Goal: Find specific page/section

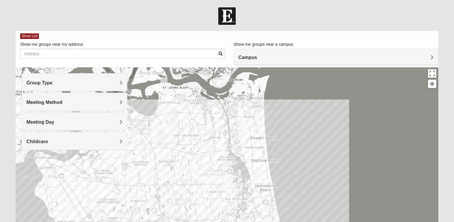
click at [53, 82] on span "Group Type" at bounding box center [39, 82] width 26 height 5
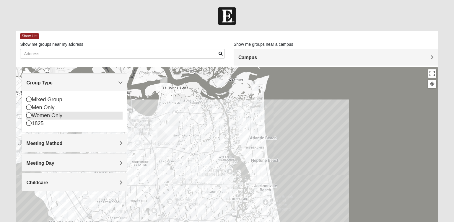
click at [30, 116] on icon at bounding box center [28, 114] width 5 height 5
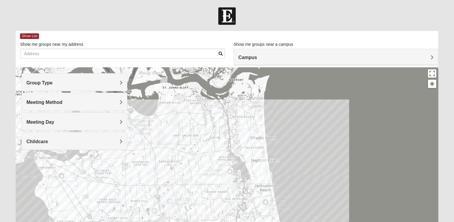
click at [60, 105] on h4 "Meeting Method" at bounding box center [74, 102] width 96 height 6
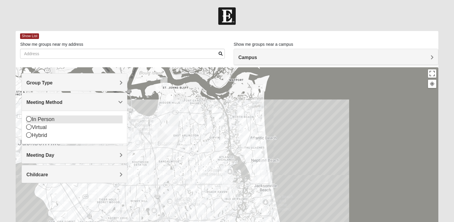
click at [48, 120] on div "In Person" at bounding box center [74, 119] width 96 height 8
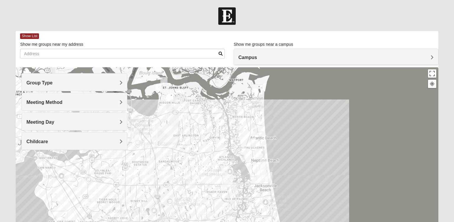
click at [42, 125] on h4 "Meeting Day" at bounding box center [74, 122] width 96 height 6
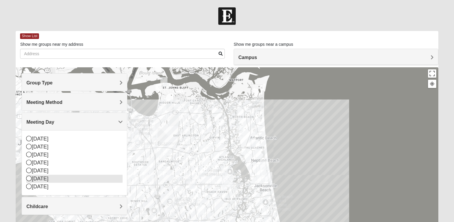
click at [48, 179] on div "[DATE]" at bounding box center [74, 179] width 96 height 8
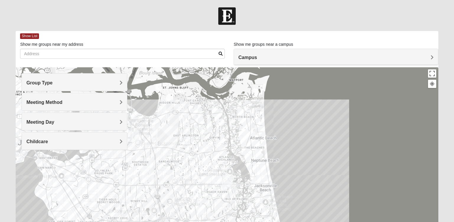
click at [50, 141] on h4 "Childcare" at bounding box center [74, 142] width 96 height 6
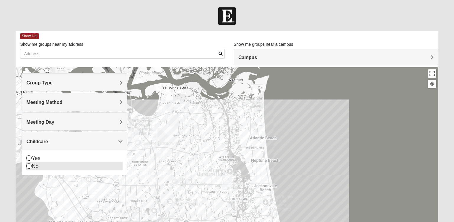
click at [33, 166] on div "No" at bounding box center [74, 166] width 96 height 8
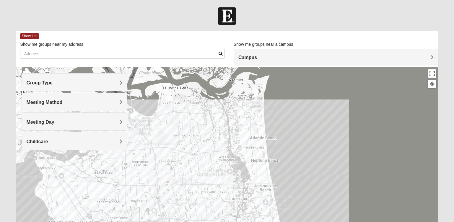
click at [229, 181] on img "San Pablo" at bounding box center [227, 182] width 11 height 14
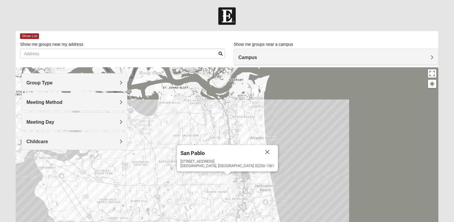
click at [229, 181] on img "San Pablo" at bounding box center [227, 182] width 11 height 14
click at [135, 133] on img "Arlington" at bounding box center [133, 135] width 11 height 14
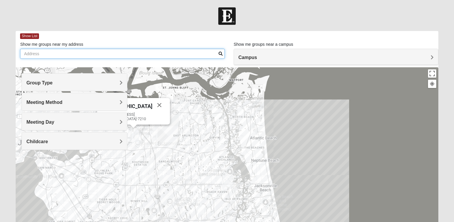
click at [170, 58] on input "Show me groups near my address" at bounding box center [122, 54] width 204 height 10
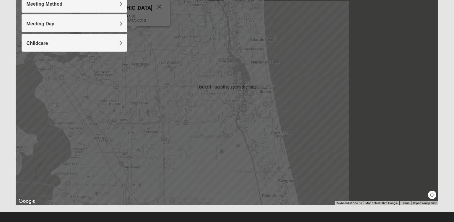
scroll to position [103, 0]
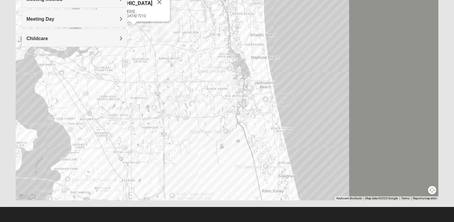
click at [86, 38] on h4 "Childcare" at bounding box center [74, 39] width 96 height 6
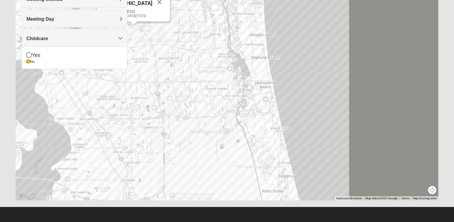
click at [86, 38] on h4 "Childcare" at bounding box center [74, 39] width 96 height 6
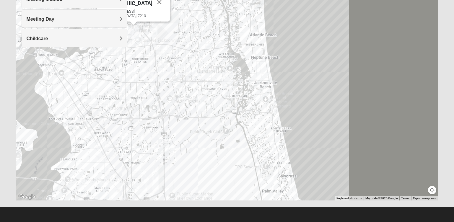
click at [109, 192] on img "Mandarin" at bounding box center [103, 191] width 11 height 14
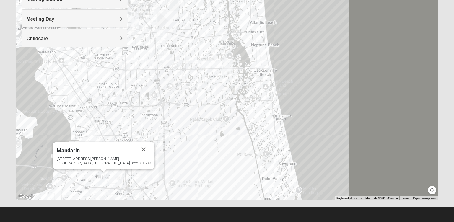
click at [99, 158] on div "[STREET_ADDRESS][PERSON_NAME]" at bounding box center [104, 160] width 94 height 9
click at [3, 145] on form "Log In Find A Group Error Show List Loading Groups" at bounding box center [227, 63] width 454 height 318
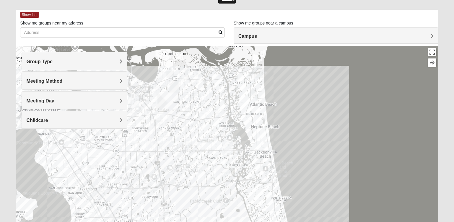
scroll to position [0, 0]
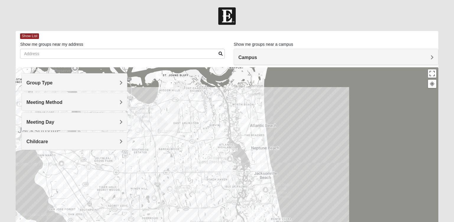
click at [269, 61] on div "Campus" at bounding box center [336, 57] width 204 height 16
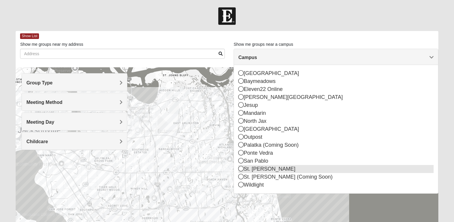
click at [242, 169] on icon at bounding box center [240, 168] width 5 height 5
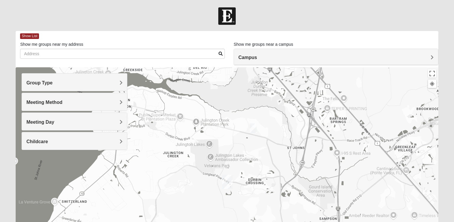
click at [226, 182] on img "St. Johns" at bounding box center [227, 182] width 11 height 14
click at [257, 58] on span "Campus" at bounding box center [247, 57] width 19 height 5
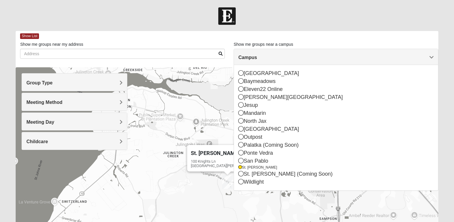
click at [257, 58] on span "Campus" at bounding box center [247, 57] width 19 height 5
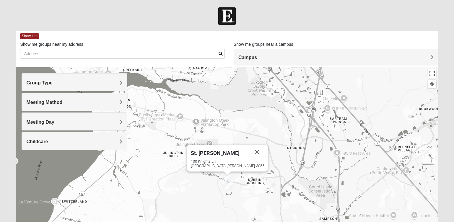
click at [257, 58] on span "Campus" at bounding box center [247, 57] width 19 height 5
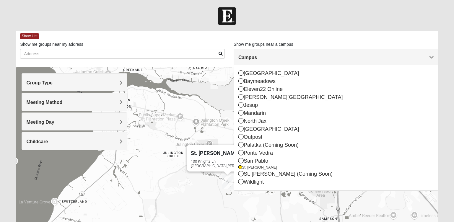
click at [257, 58] on span "Campus" at bounding box center [247, 57] width 19 height 5
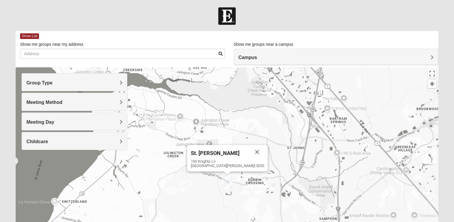
click at [379, 19] on div at bounding box center [227, 15] width 454 height 17
click at [225, 166] on div "[STREET_ADDRESS][PERSON_NAME]" at bounding box center [227, 163] width 73 height 9
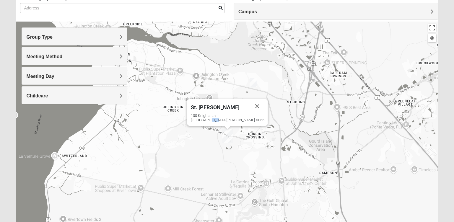
scroll to position [44, 0]
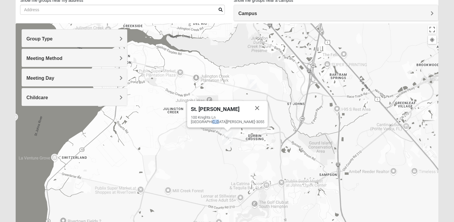
click at [228, 138] on img "St. Johns" at bounding box center [227, 138] width 11 height 14
click at [220, 109] on span "St. [PERSON_NAME]" at bounding box center [215, 109] width 49 height 6
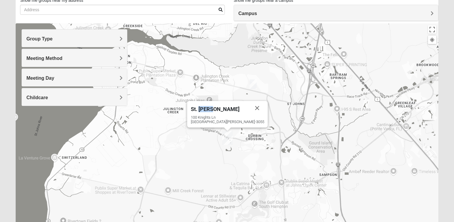
click at [220, 109] on span "St. [PERSON_NAME]" at bounding box center [215, 109] width 49 height 6
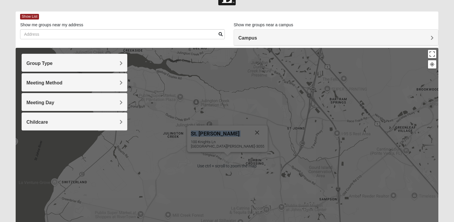
scroll to position [0, 0]
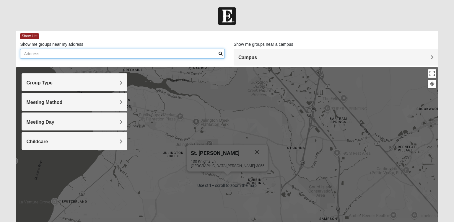
click at [131, 53] on input "Show me groups near my address" at bounding box center [122, 54] width 204 height 10
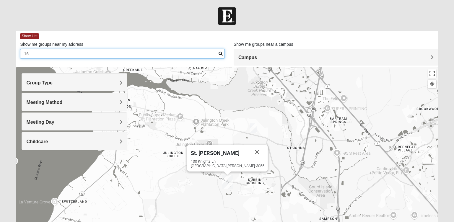
type input "1"
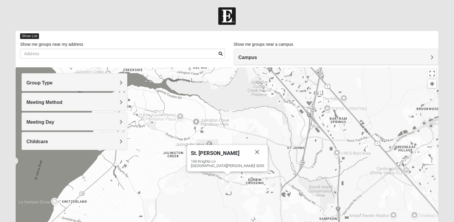
click at [27, 34] on span "Show List" at bounding box center [29, 36] width 19 height 6
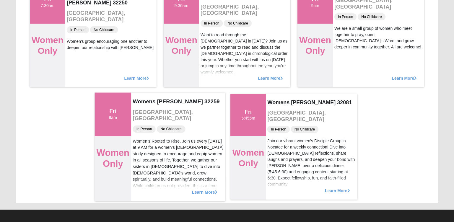
scroll to position [96, 0]
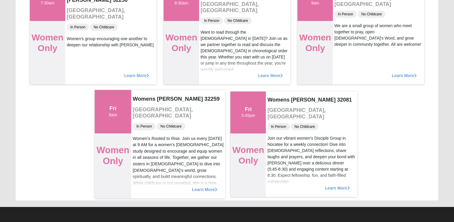
click at [203, 186] on span "Learn More" at bounding box center [205, 186] width 26 height 0
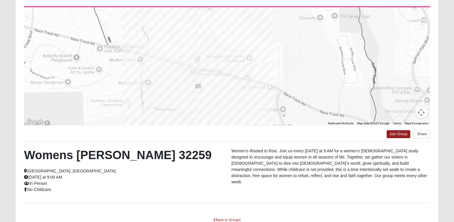
scroll to position [39, 0]
